Goal: Information Seeking & Learning: Learn about a topic

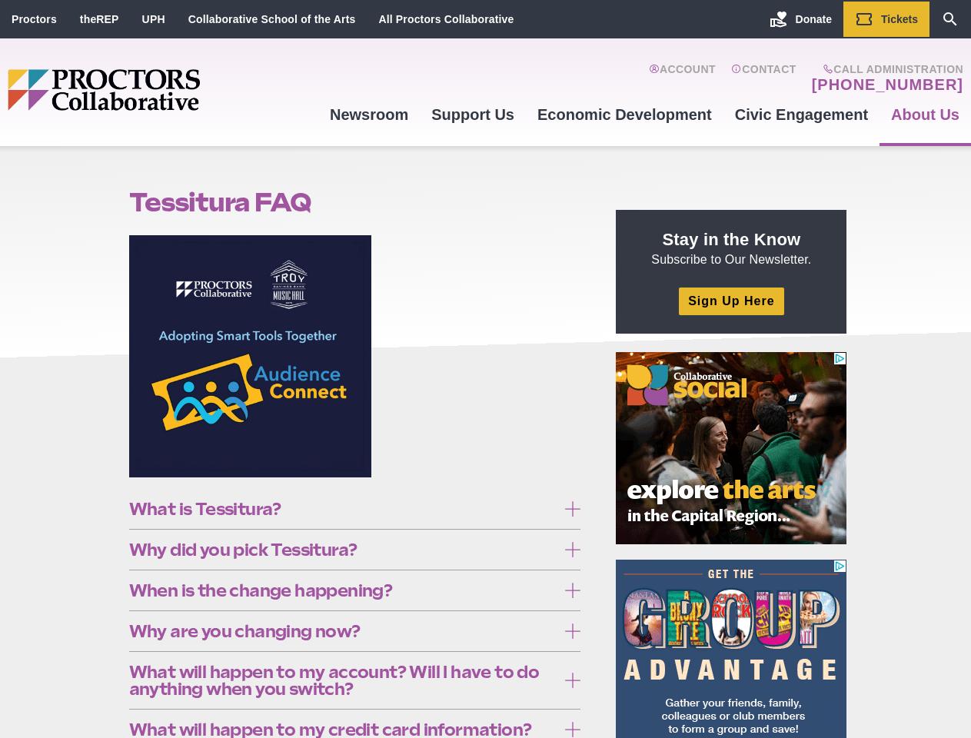
click at [485, 369] on figure at bounding box center [355, 362] width 452 height 254
